Goal: Task Accomplishment & Management: Use online tool/utility

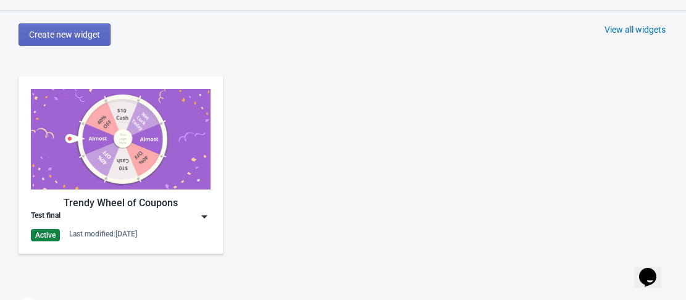
scroll to position [556, 0]
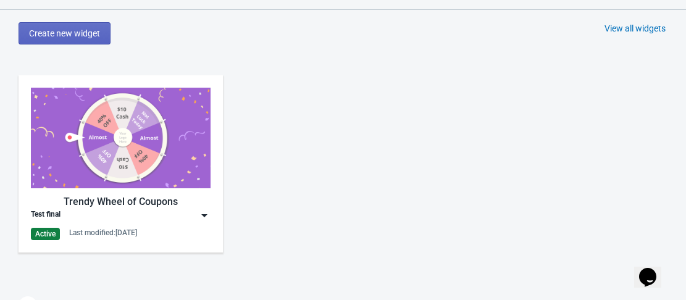
click at [143, 147] on img at bounding box center [121, 138] width 180 height 101
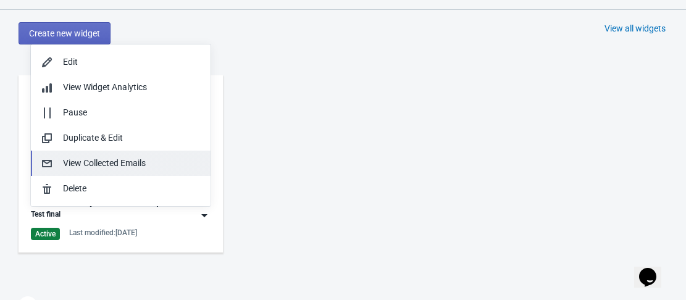
click at [98, 159] on div "View Collected Emails" at bounding box center [132, 163] width 138 height 13
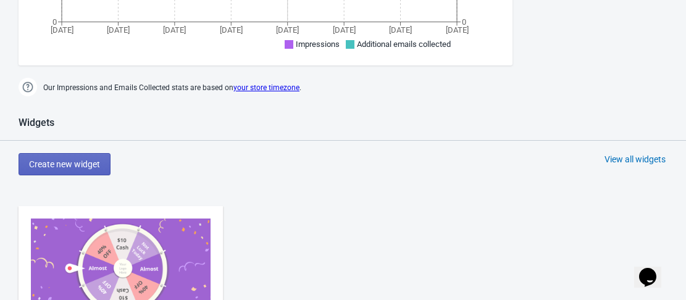
scroll to position [556, 0]
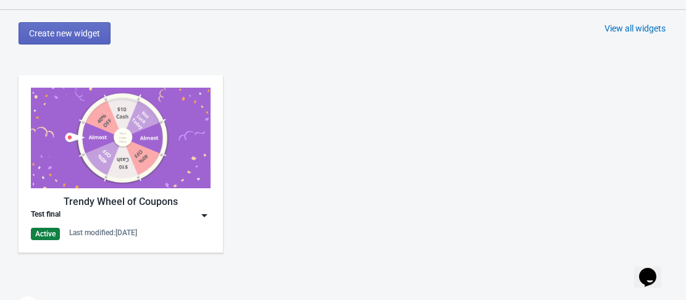
click at [133, 124] on img at bounding box center [121, 138] width 180 height 101
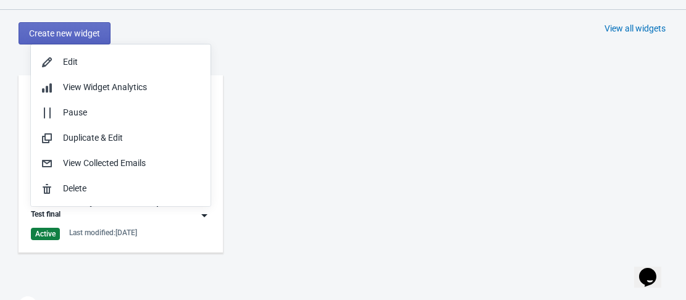
click at [437, 90] on div "Trendy Wheel of Coupons Test final Active Last modified: [DATE]" at bounding box center [343, 174] width 686 height 222
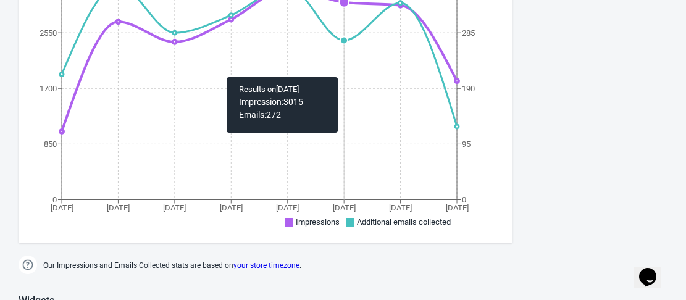
scroll to position [0, 0]
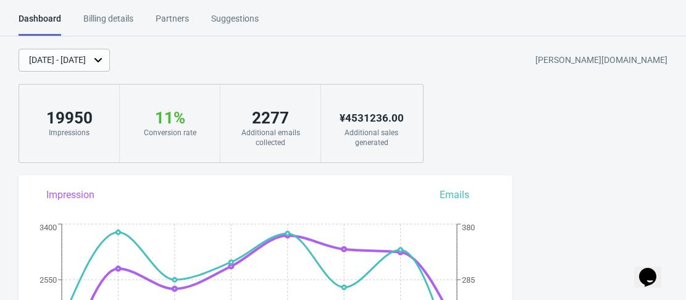
click at [104, 57] on icon at bounding box center [98, 60] width 12 height 12
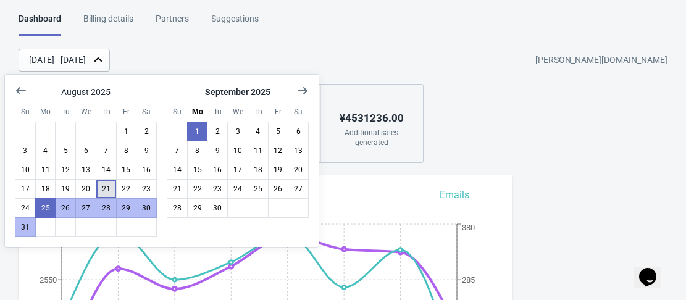
click at [107, 185] on button "21" at bounding box center [106, 189] width 21 height 20
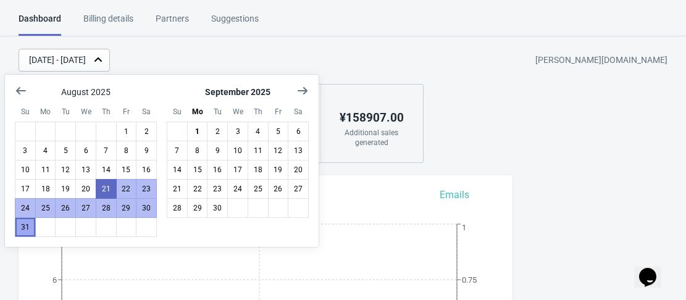
click at [31, 225] on button "31" at bounding box center [25, 227] width 21 height 20
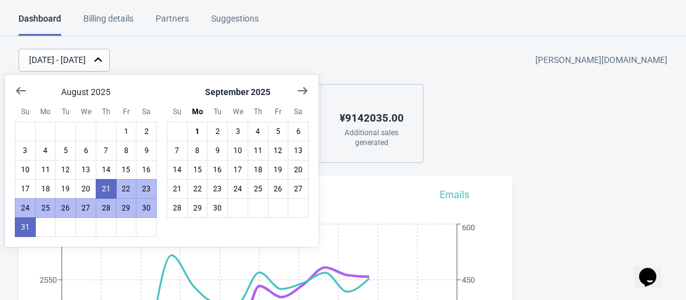
click at [389, 57] on div "[DATE] - [DATE] [PERSON_NAME][DOMAIN_NAME]" at bounding box center [352, 60] width 667 height 23
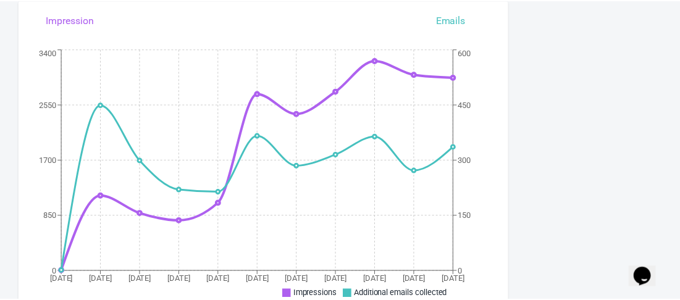
scroll to position [185, 0]
